Goal: Information Seeking & Learning: Learn about a topic

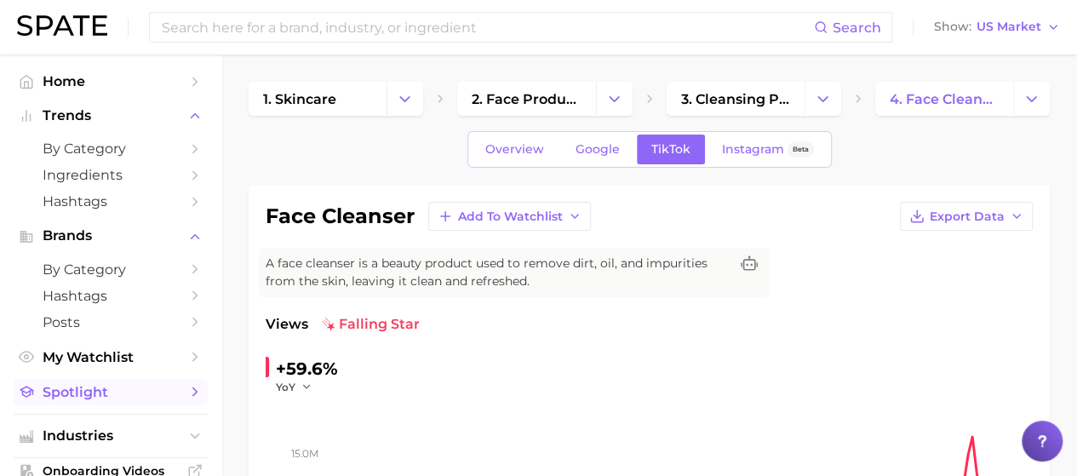
click at [124, 394] on span "Spotlight" at bounding box center [111, 392] width 136 height 16
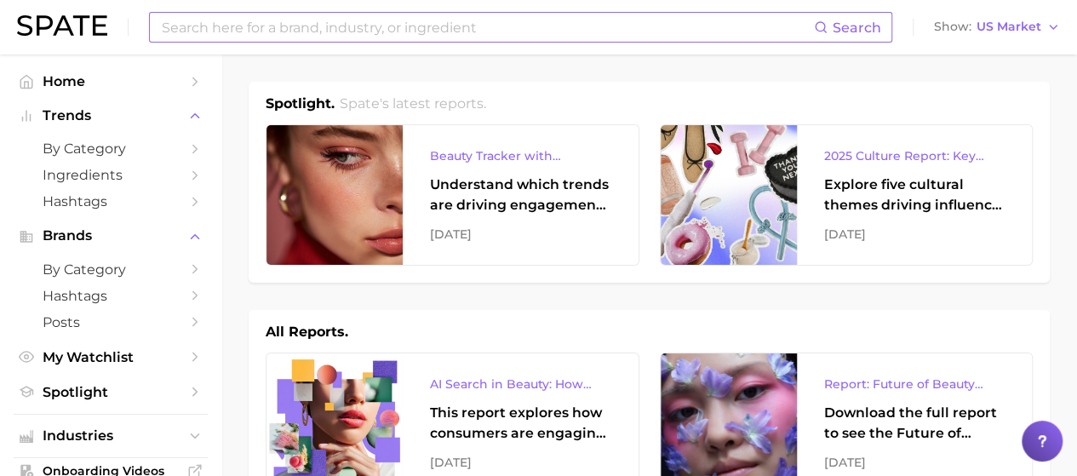
click at [471, 28] on input at bounding box center [487, 27] width 654 height 29
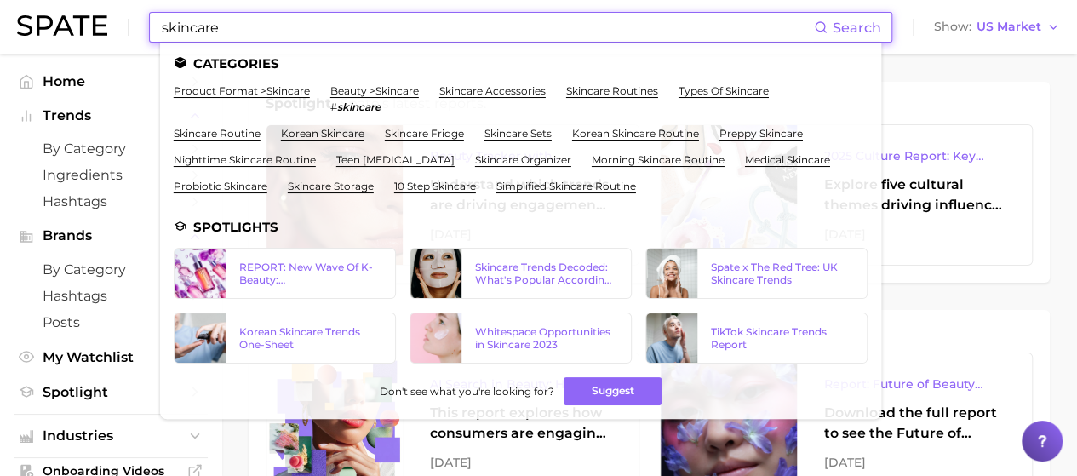
drag, startPoint x: 332, startPoint y: 41, endPoint x: 162, endPoint y: 37, distance: 170.4
click at [162, 37] on input "skincare" at bounding box center [487, 27] width 654 height 29
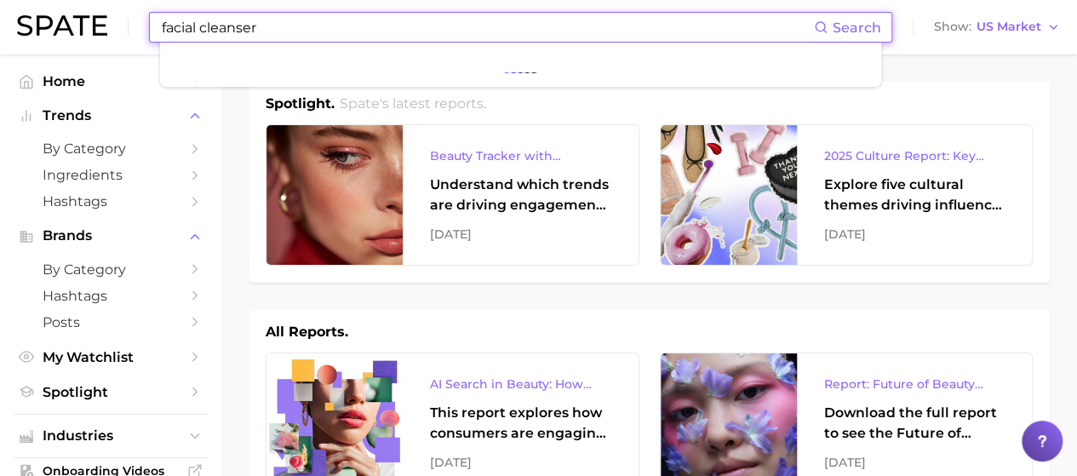
type input "facial cleanser"
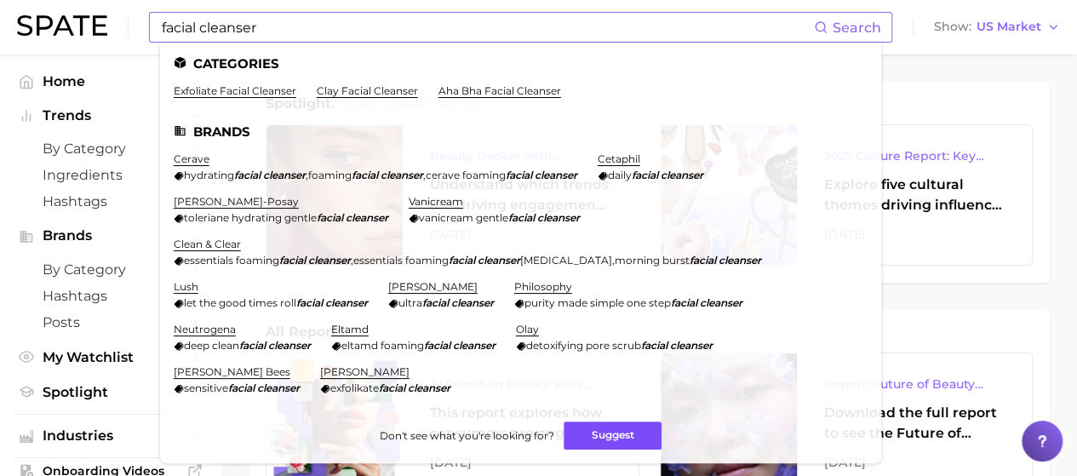
click at [591, 434] on button "Suggest" at bounding box center [613, 436] width 98 height 28
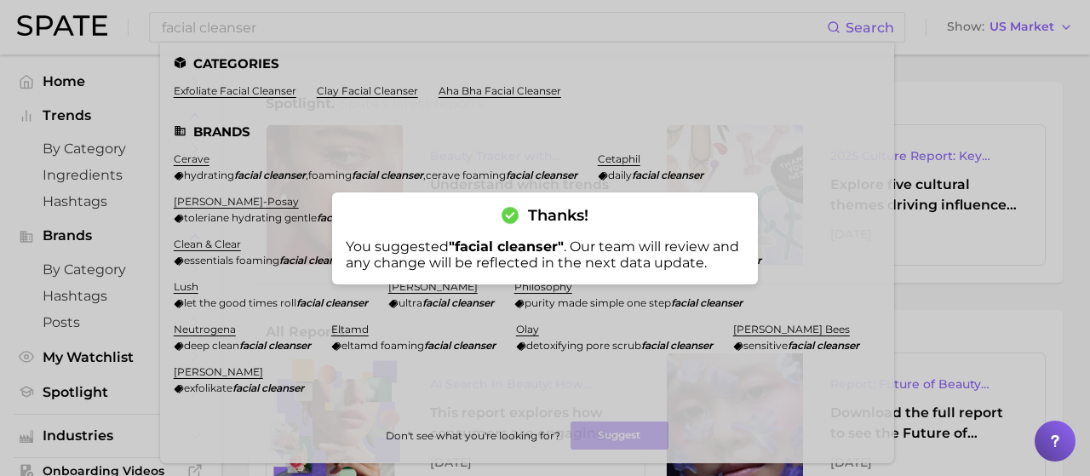
click at [1068, 148] on div at bounding box center [545, 238] width 1090 height 476
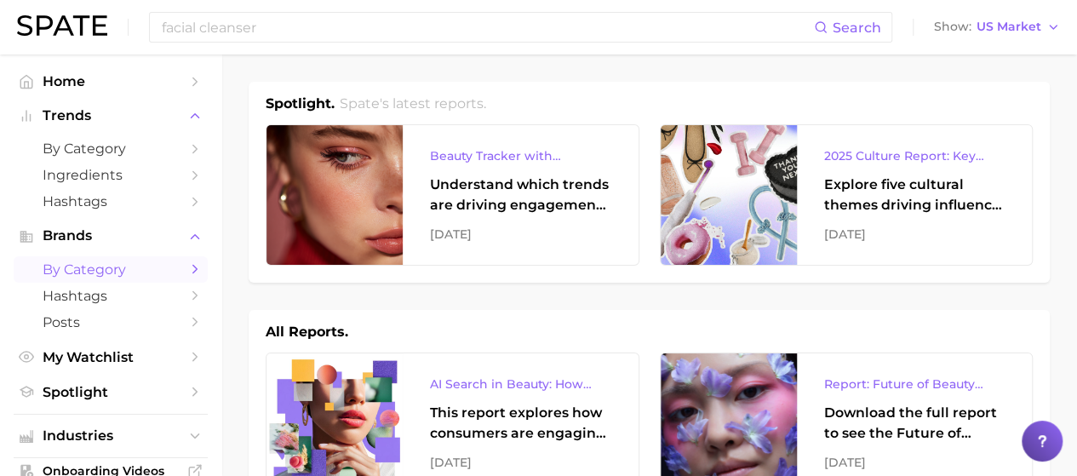
click at [71, 267] on span "by Category" at bounding box center [111, 269] width 136 height 16
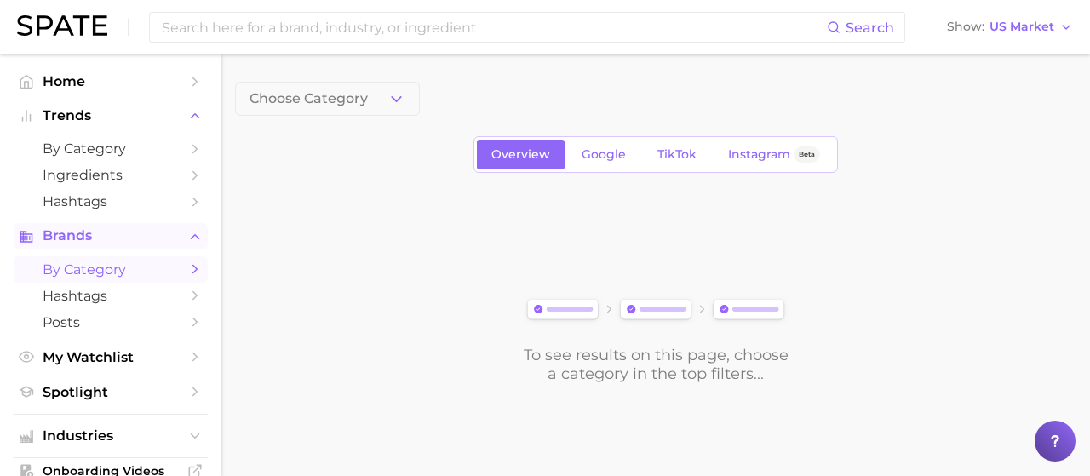
click at [96, 233] on span "Brands" at bounding box center [111, 235] width 136 height 15
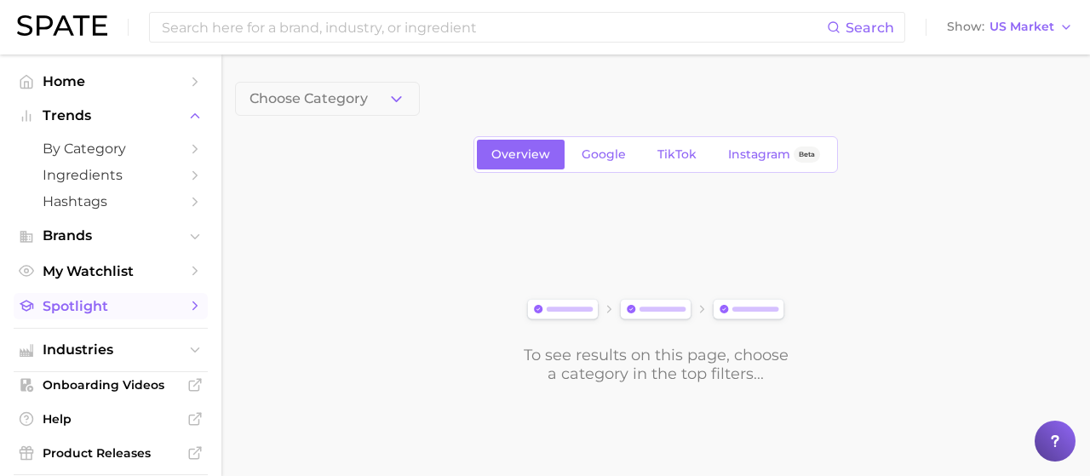
click at [78, 303] on span "Spotlight" at bounding box center [111, 306] width 136 height 16
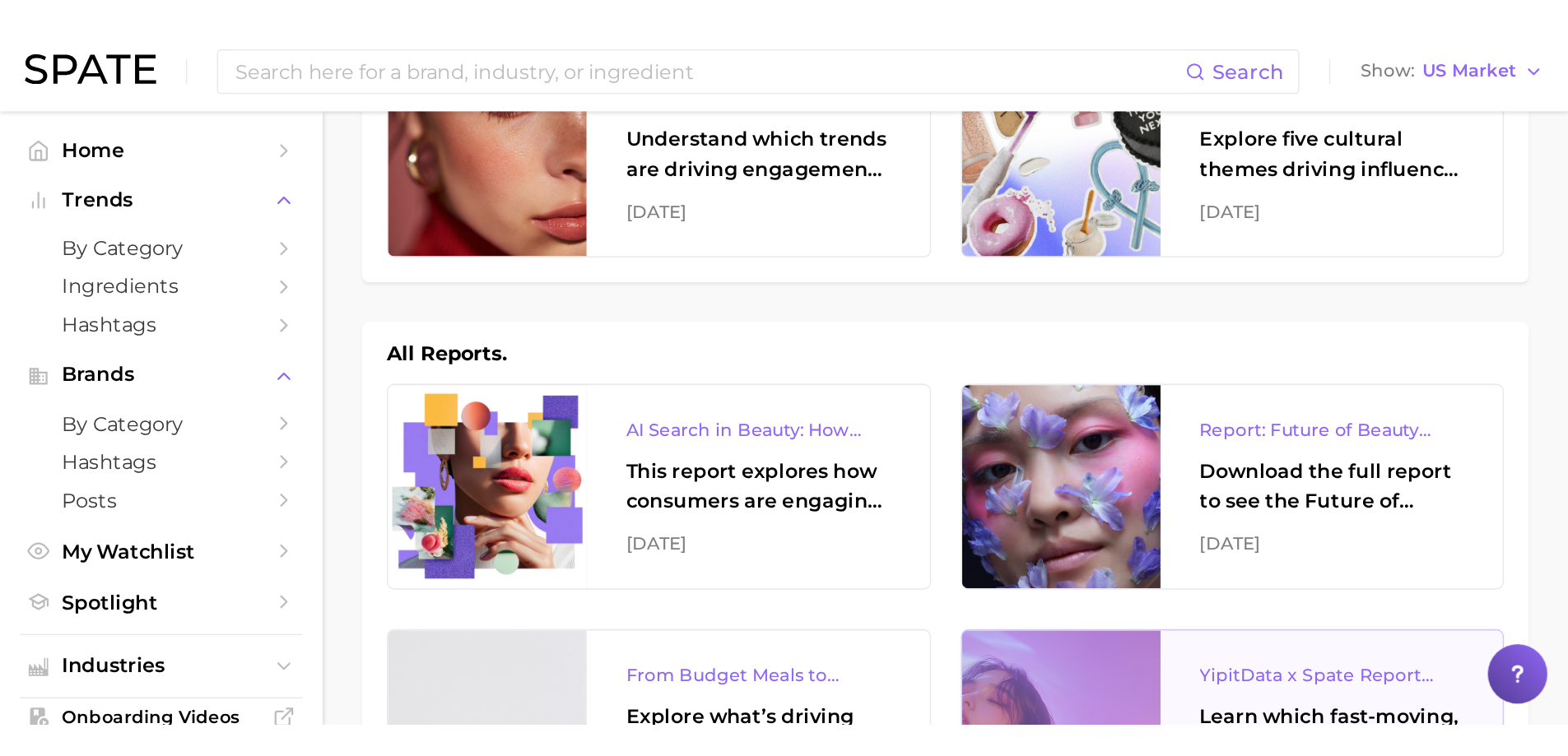
scroll to position [82, 0]
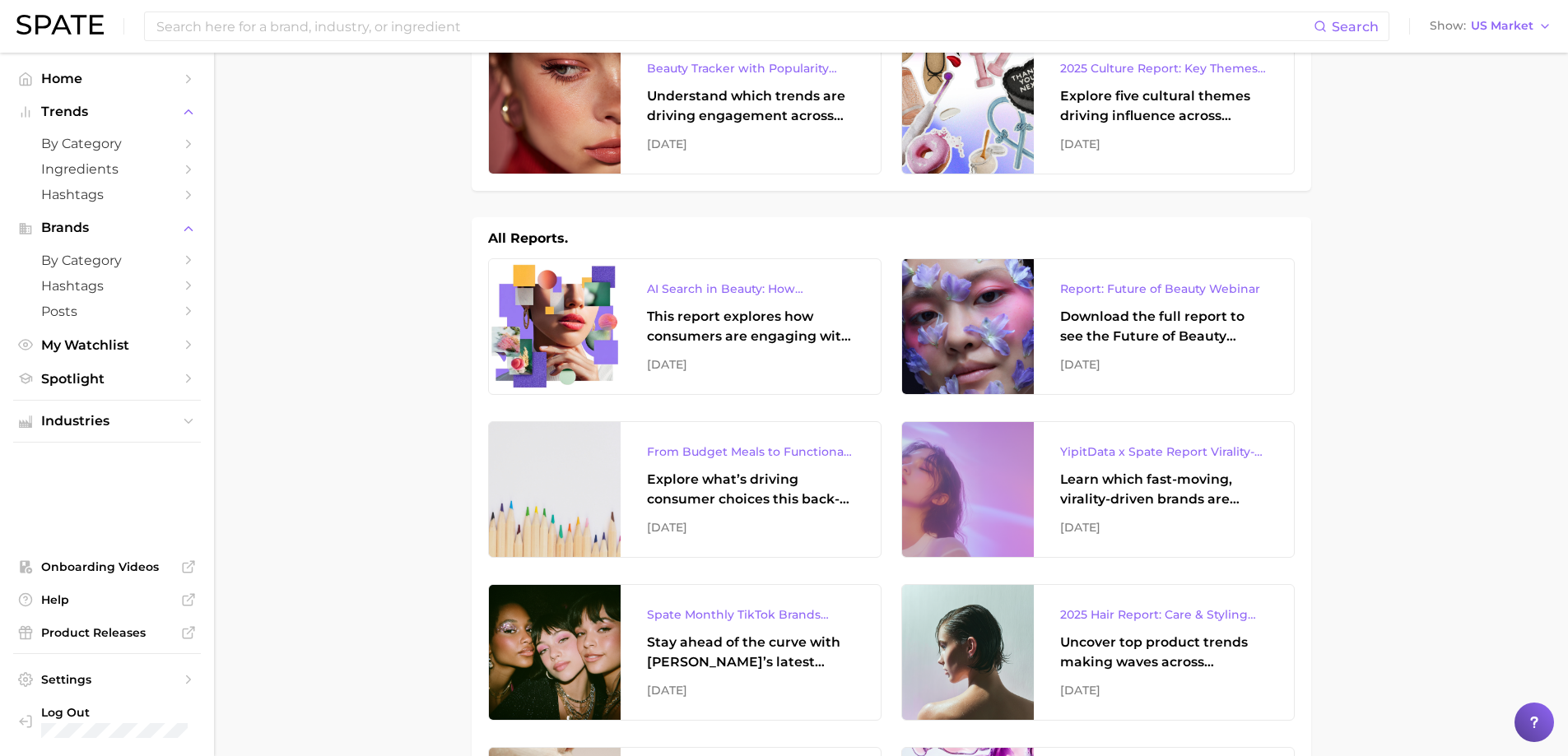
click at [65, 29] on img at bounding box center [60, 24] width 87 height 19
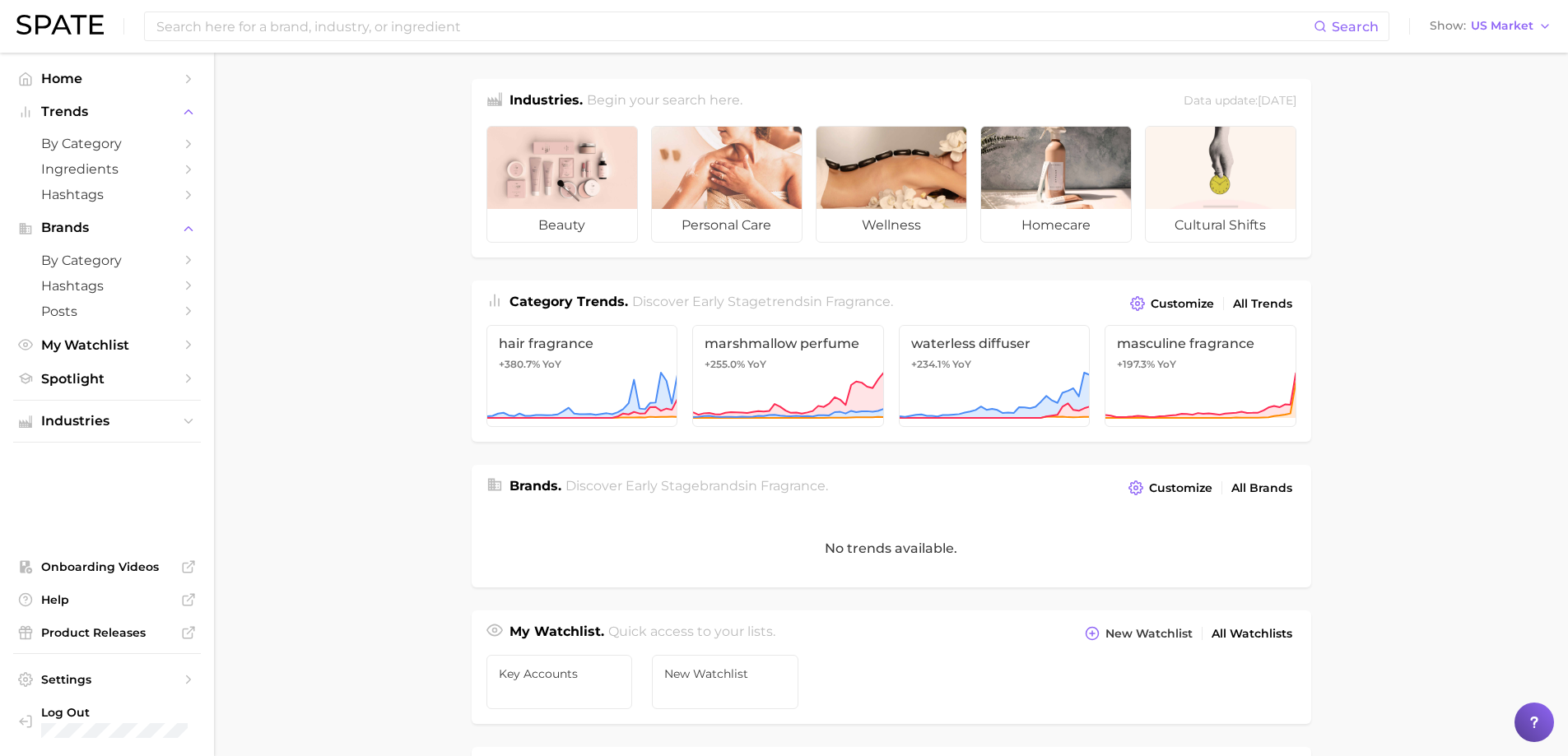
click at [1052, 459] on main "Industries. Begin your search here. Data update: [DATE] beauty personal care we…" at bounding box center [890, 676] width 1354 height 1246
click at [65, 15] on img at bounding box center [60, 24] width 87 height 19
click at [60, 35] on link at bounding box center [60, 26] width 87 height 23
